Goal: Task Accomplishment & Management: Manage account settings

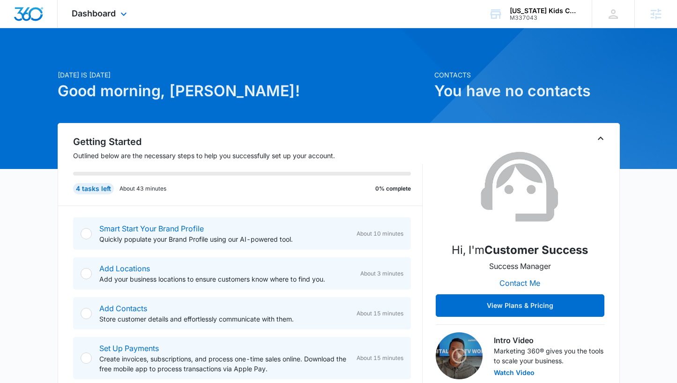
click at [31, 15] on img "Dashboard" at bounding box center [29, 14] width 30 height 14
click at [91, 14] on span "Dashboard" at bounding box center [94, 13] width 44 height 10
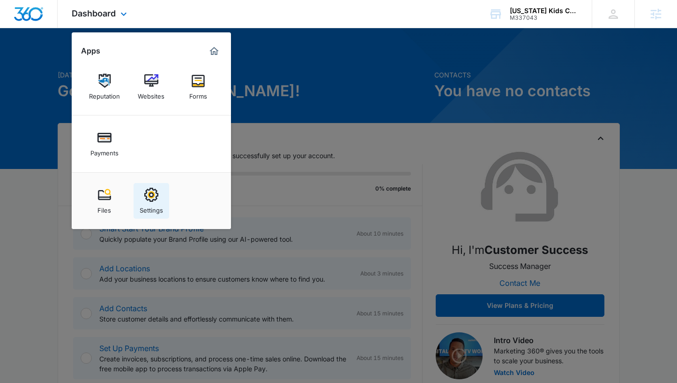
click at [158, 203] on div "Settings" at bounding box center [151, 208] width 23 height 12
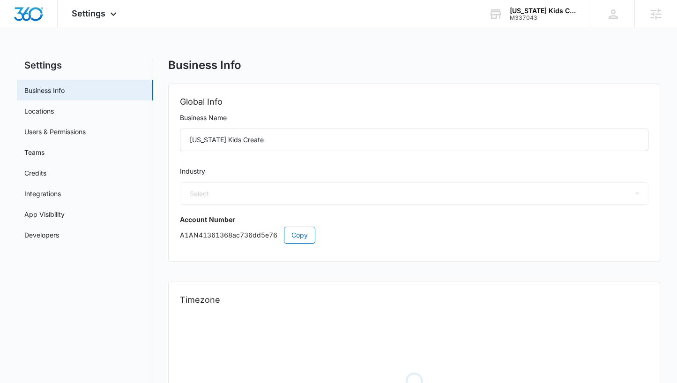
select select "52"
select select "US"
select select "America/Denver"
click at [40, 129] on link "Users & Permissions" at bounding box center [54, 132] width 61 height 10
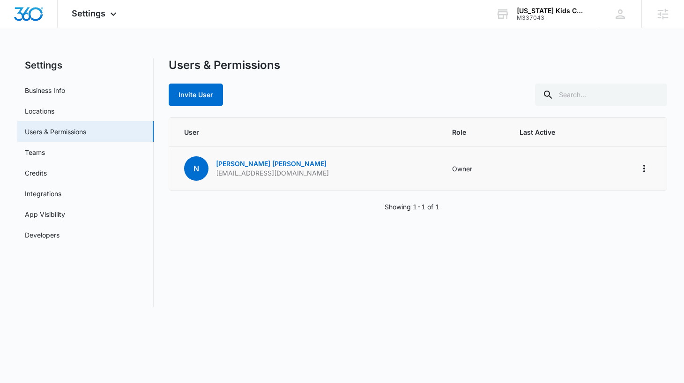
click at [281, 174] on p "coloradokidscreate@gmail.com" at bounding box center [272, 172] width 113 height 9
copy p "coloradokidscreate@gmail.com"
